Goal: Transaction & Acquisition: Purchase product/service

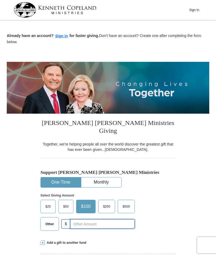
click at [84, 219] on input "text" at bounding box center [102, 223] width 64 height 9
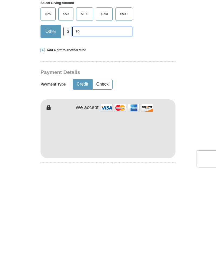
scroll to position [107, 0]
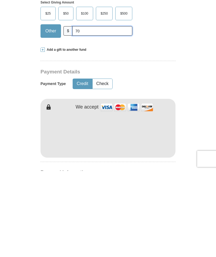
type input "70"
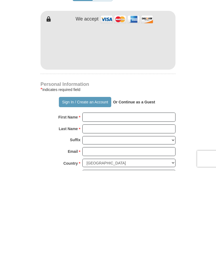
scroll to position [197, 0]
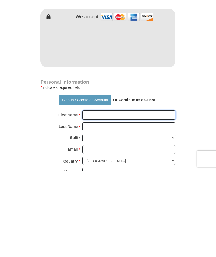
click at [98, 197] on input "First Name *" at bounding box center [128, 201] width 93 height 9
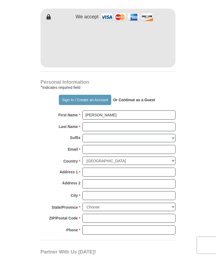
type input "[PERSON_NAME]"
click at [89, 122] on input "Last Name *" at bounding box center [128, 126] width 93 height 9
type input "[PERSON_NAME]"
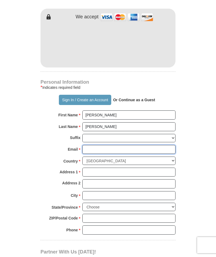
click at [91, 145] on input "Email *" at bounding box center [128, 149] width 93 height 9
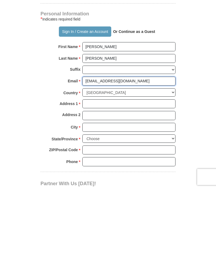
type input "[EMAIL_ADDRESS][DOMAIN_NAME]"
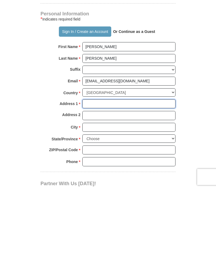
click at [92, 168] on input "Address 1 *" at bounding box center [128, 172] width 93 height 9
type input "[STREET_ADDRESS][PERSON_NAME]"
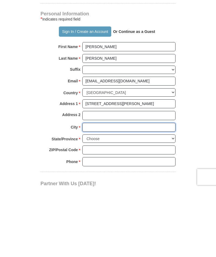
click at [88, 191] on input "City *" at bounding box center [128, 195] width 93 height 9
type input "[PERSON_NAME]"
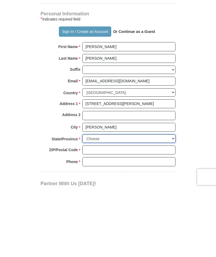
click at [97, 203] on select "Choose [US_STATE] [US_STATE] [US_STATE] [US_STATE] [US_STATE] Armed Forces Amer…" at bounding box center [128, 207] width 93 height 8
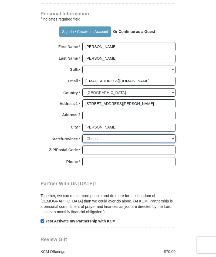
select select "TN"
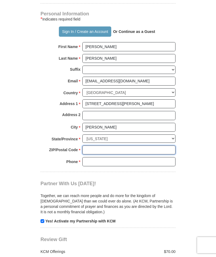
click at [90, 145] on input "ZIP/Postal Code *" at bounding box center [128, 149] width 93 height 9
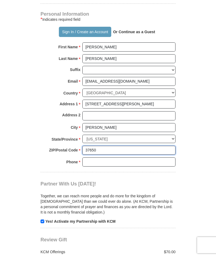
type input "37650"
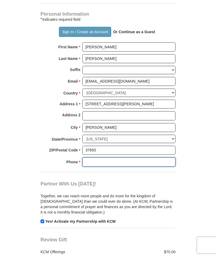
click at [96, 157] on input "Phone * *" at bounding box center [128, 161] width 93 height 9
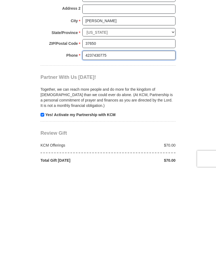
scroll to position [373, 0]
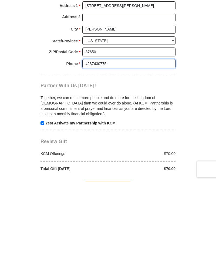
type input "4237430775"
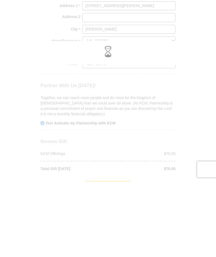
scroll to position [449, 0]
